Goal: Obtain resource: Download file/media

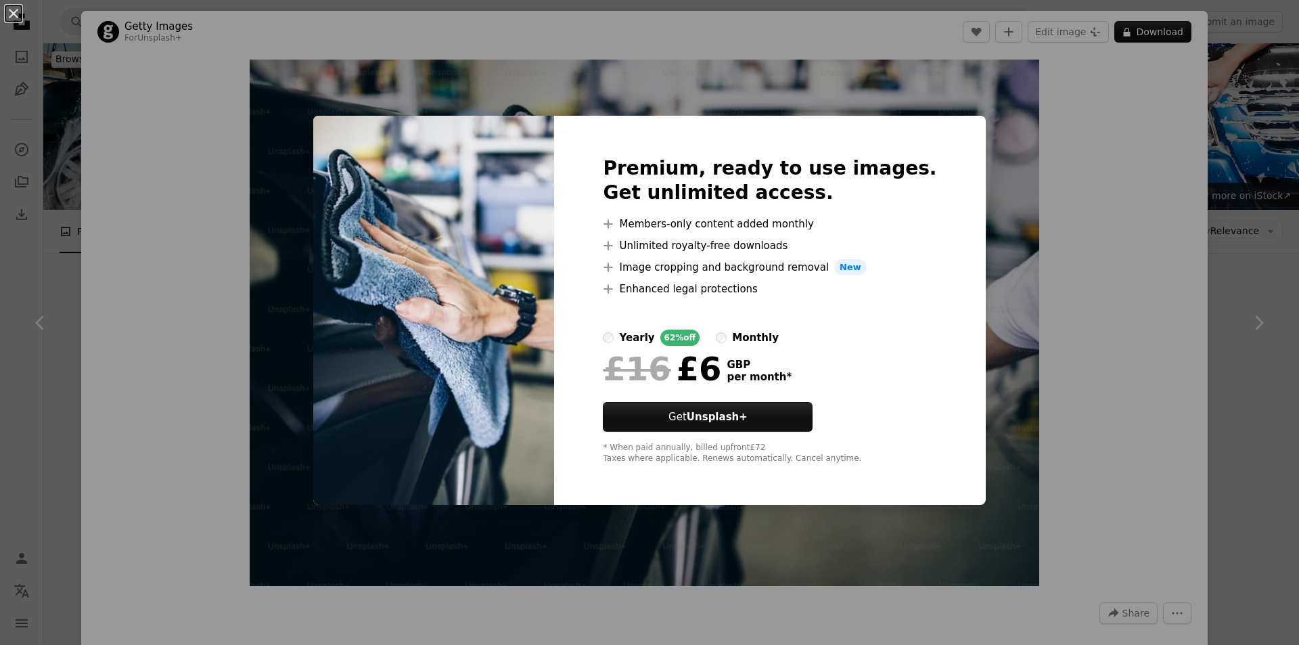
click at [1038, 252] on div "An X shape Premium, ready to use images. Get unlimited access. A plus sign Memb…" at bounding box center [649, 322] width 1299 height 645
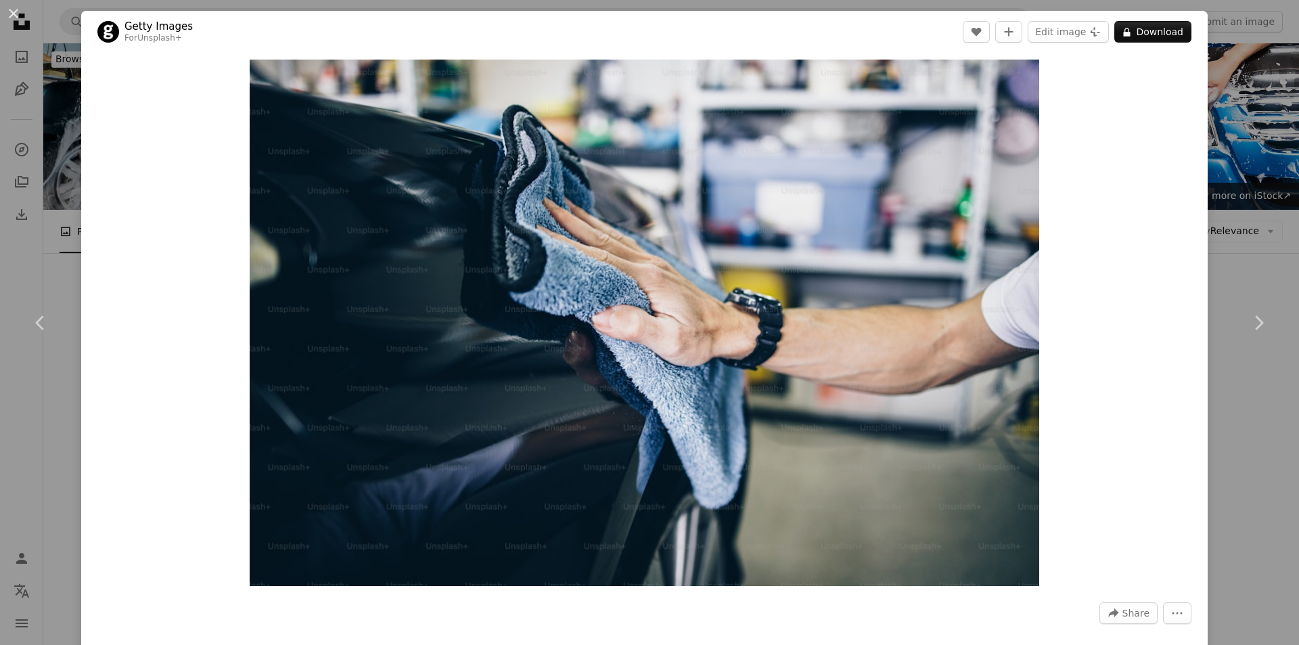
click at [50, 107] on div "An X shape Chevron left Chevron right Getty Images For Unsplash+ A heart A plus…" at bounding box center [649, 322] width 1299 height 645
